Goal: Task Accomplishment & Management: Manage account settings

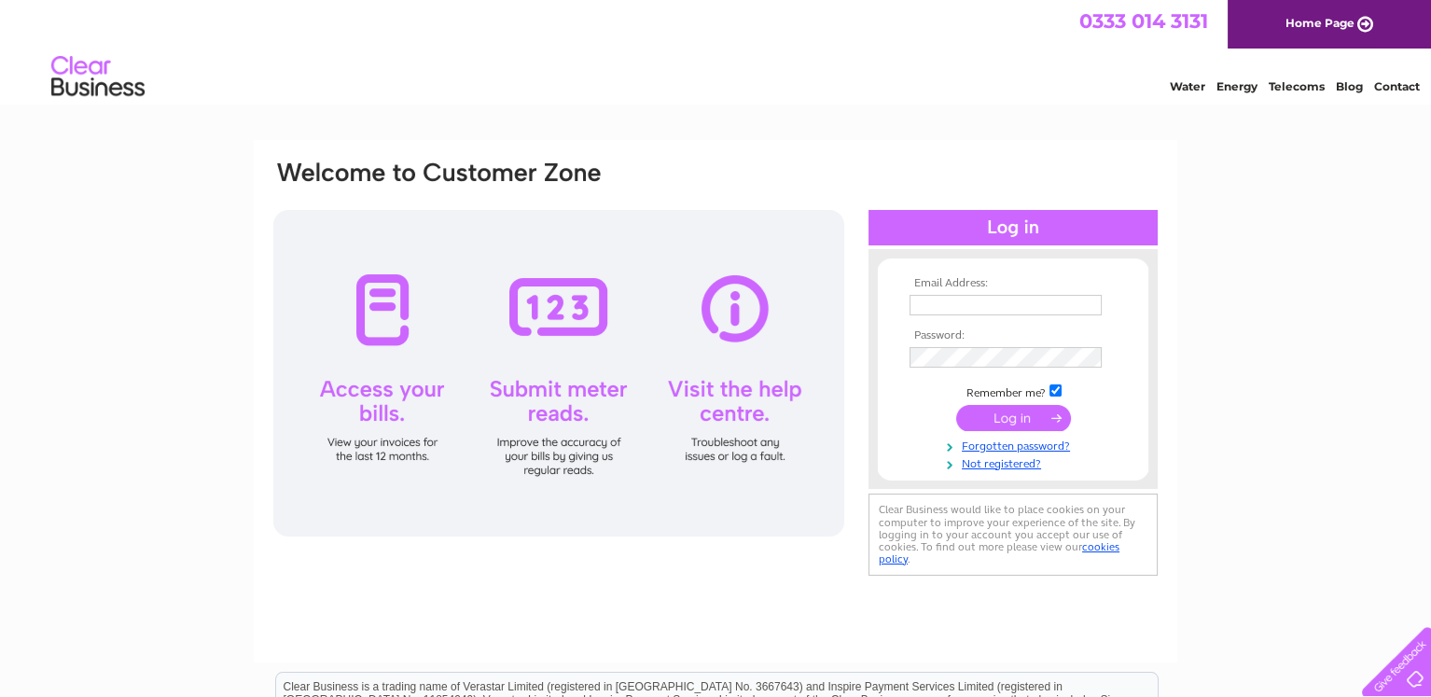
type input "[EMAIL_ADDRESS][DOMAIN_NAME]"
click at [1030, 414] on input "submit" at bounding box center [1013, 418] width 115 height 26
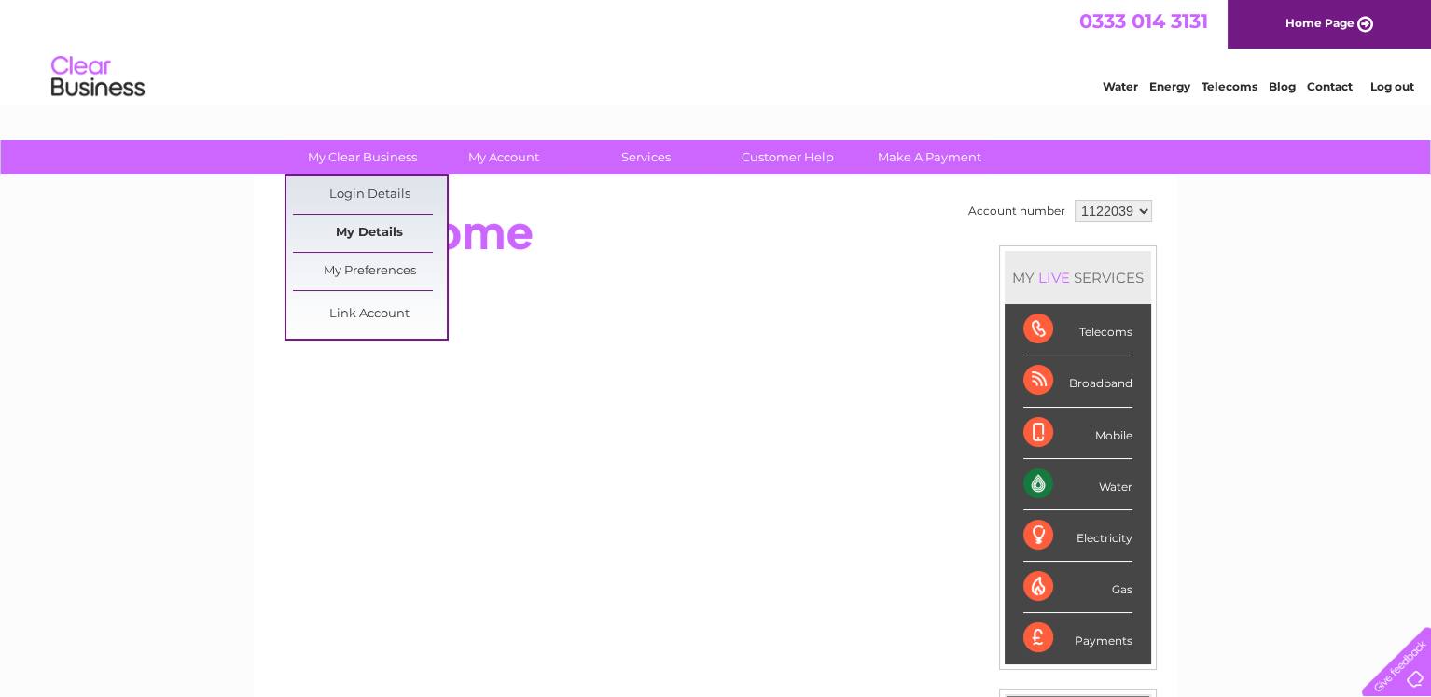
click at [377, 236] on link "My Details" at bounding box center [370, 233] width 154 height 37
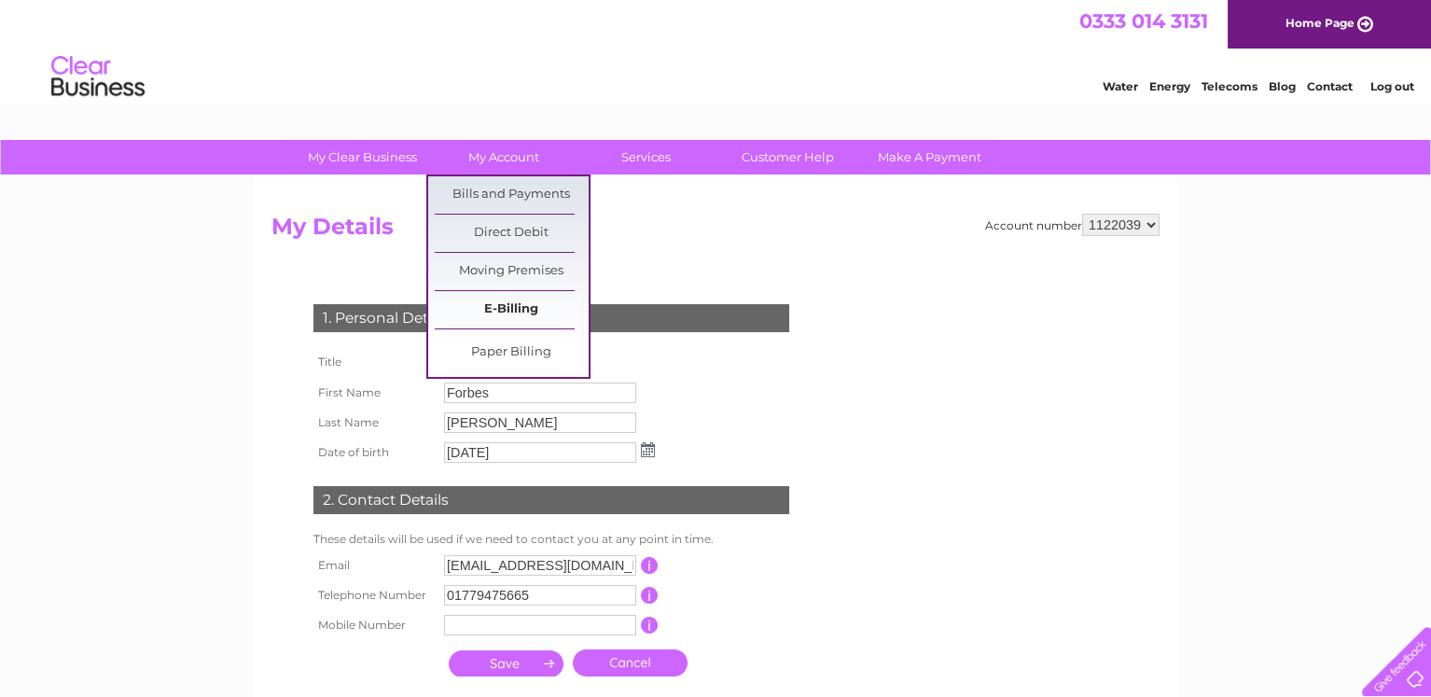
click at [517, 302] on link "E-Billing" at bounding box center [512, 309] width 154 height 37
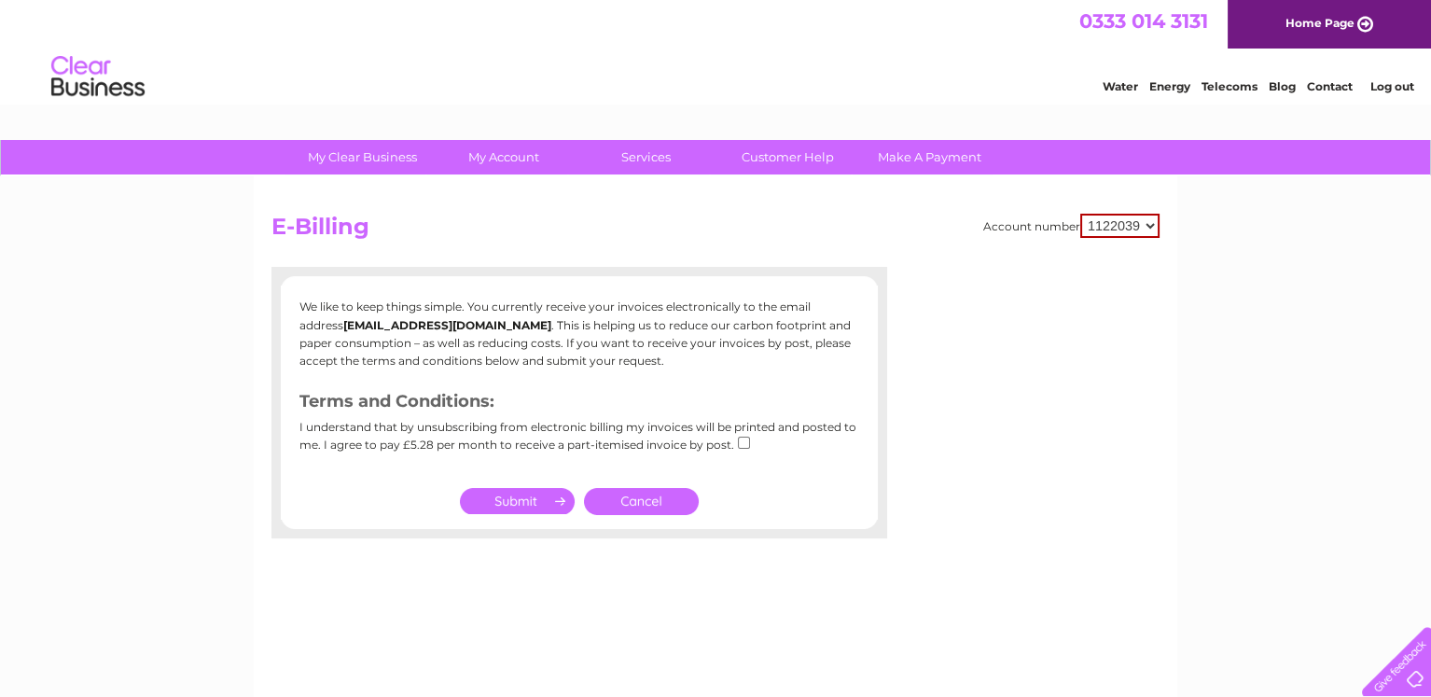
click at [536, 494] on input "submit" at bounding box center [517, 501] width 115 height 26
click at [521, 502] on input "submit" at bounding box center [517, 501] width 115 height 26
